Goal: Transaction & Acquisition: Purchase product/service

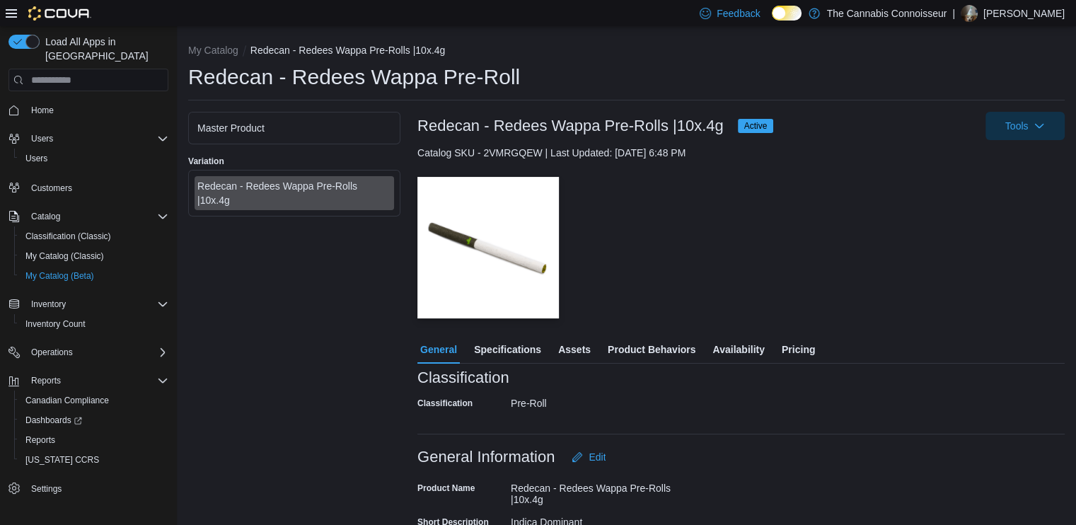
click at [742, 345] on span "Availability" at bounding box center [738, 349] width 52 height 28
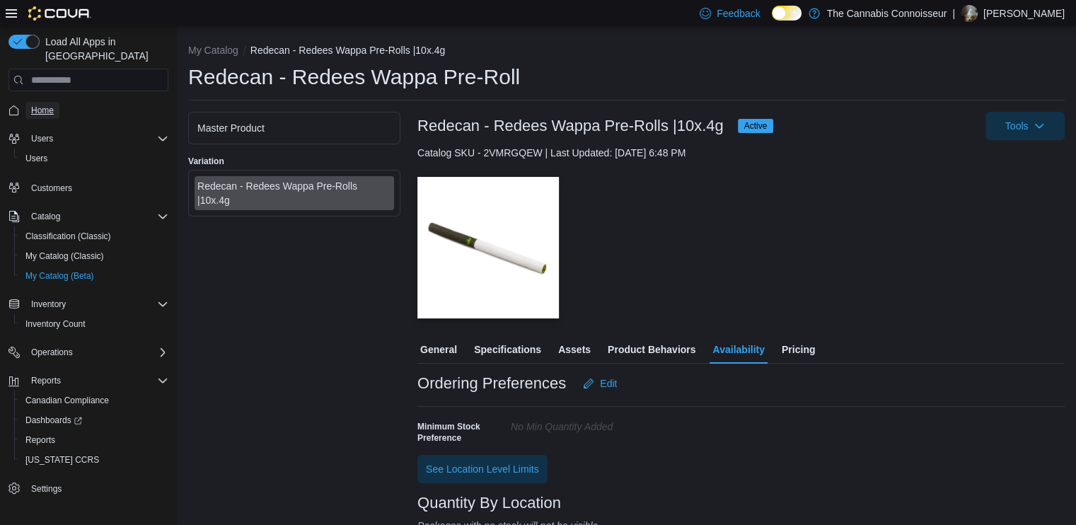
click at [30, 102] on link "Home" at bounding box center [42, 110] width 34 height 17
